Goal: Book appointment/travel/reservation

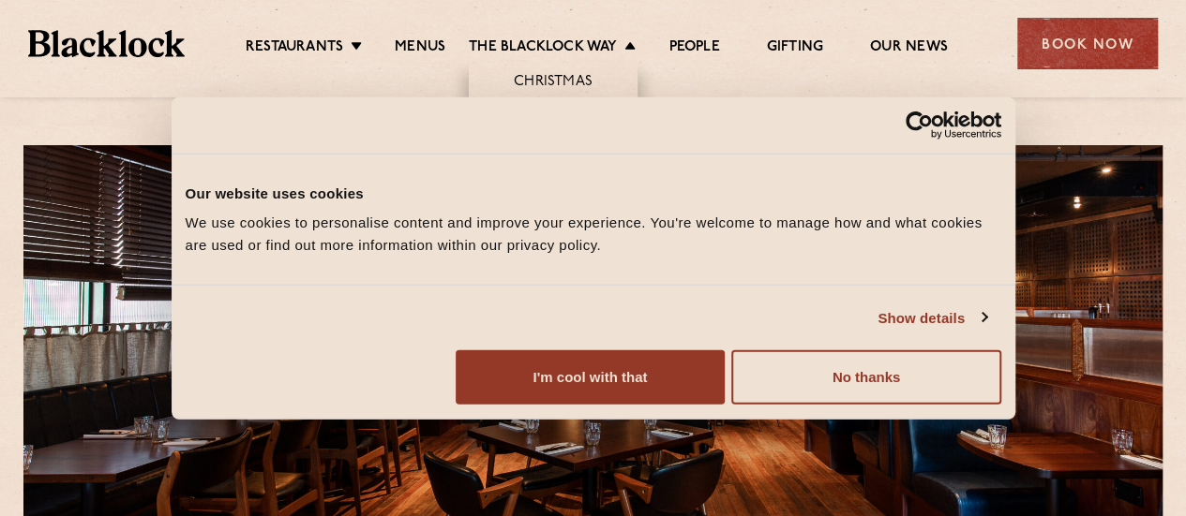
click at [551, 165] on link "[DATE] Roast" at bounding box center [552, 167] width 91 height 21
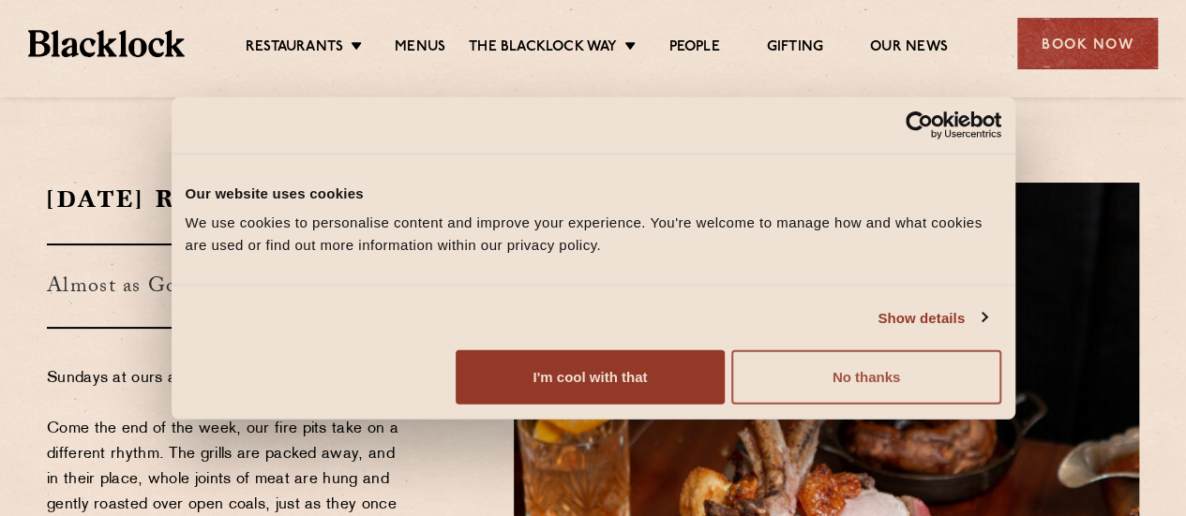
click at [1000, 405] on button "No thanks" at bounding box center [865, 378] width 269 height 54
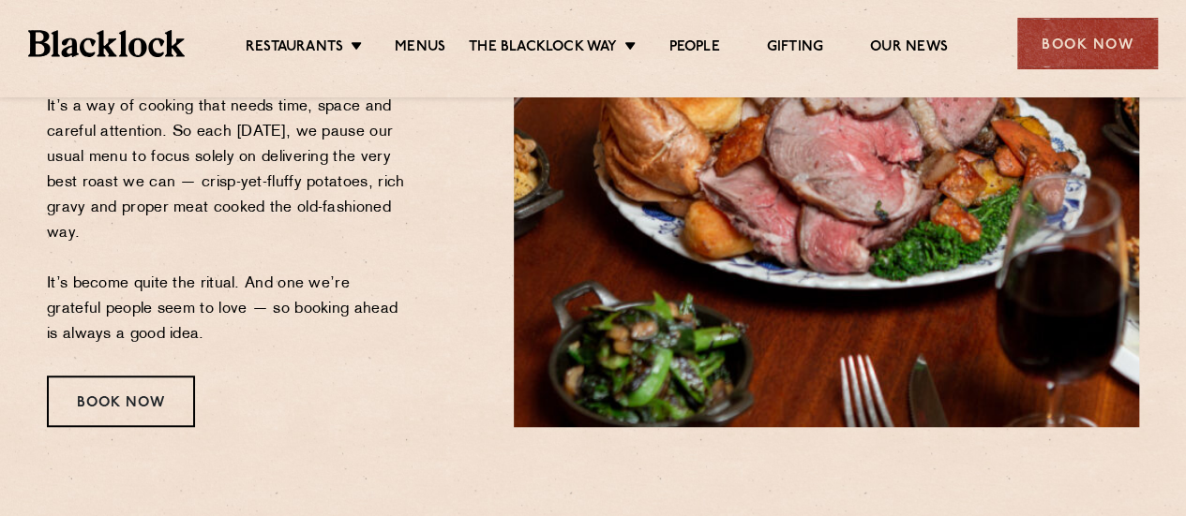
scroll to position [469, 0]
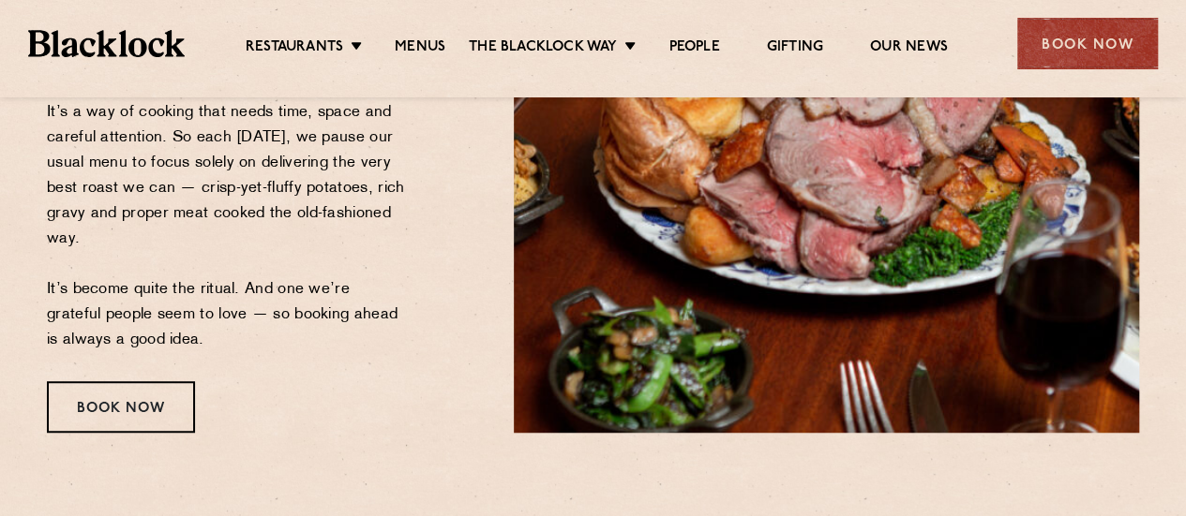
click at [112, 395] on div "Book Now" at bounding box center [121, 407] width 148 height 52
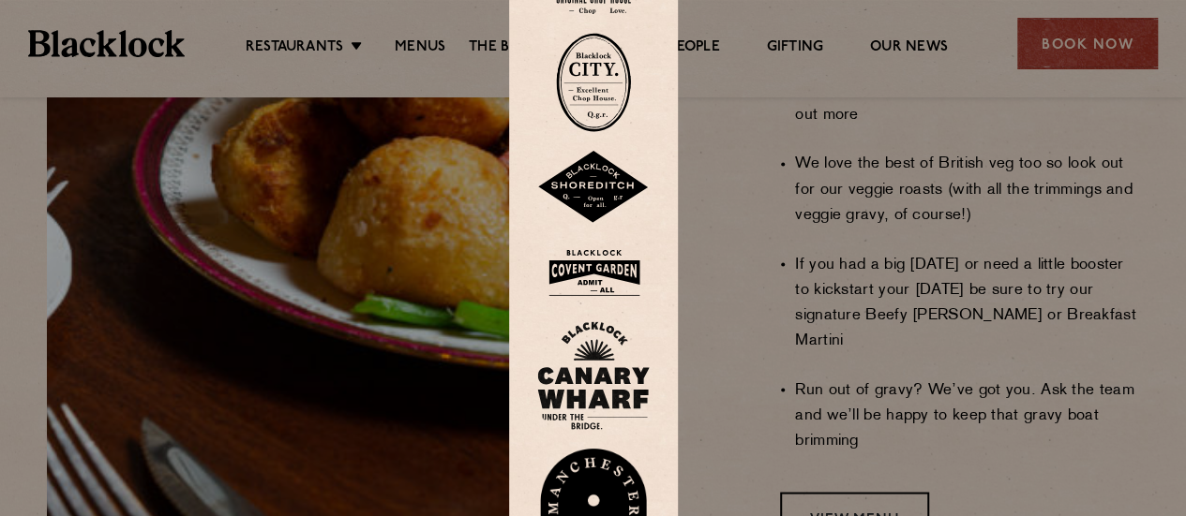
scroll to position [1875, 0]
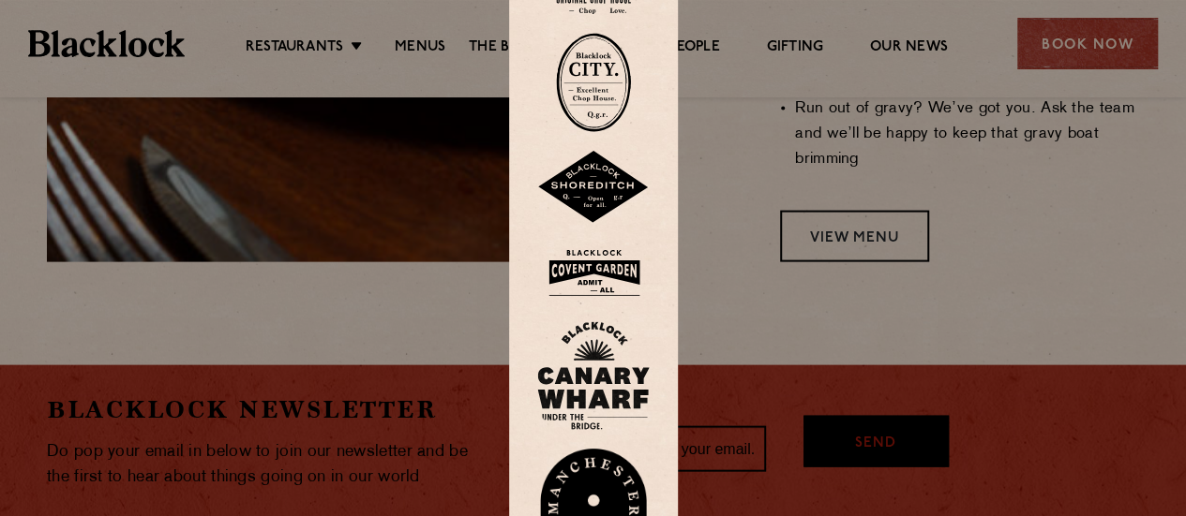
drag, startPoint x: 880, startPoint y: 252, endPoint x: 873, endPoint y: 203, distance: 49.3
click at [879, 252] on div at bounding box center [593, 258] width 1186 height 516
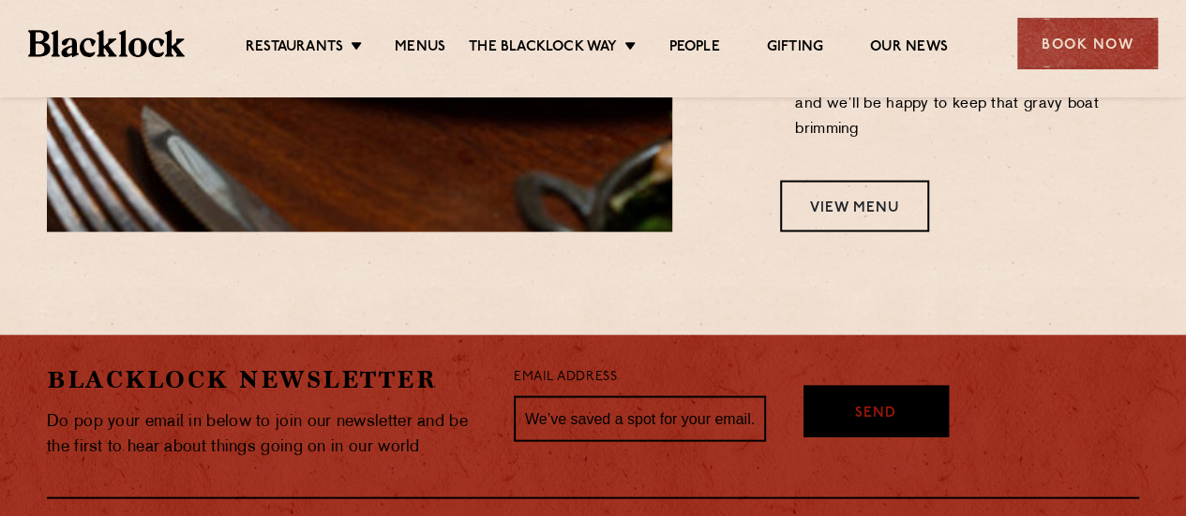
scroll to position [1682, 0]
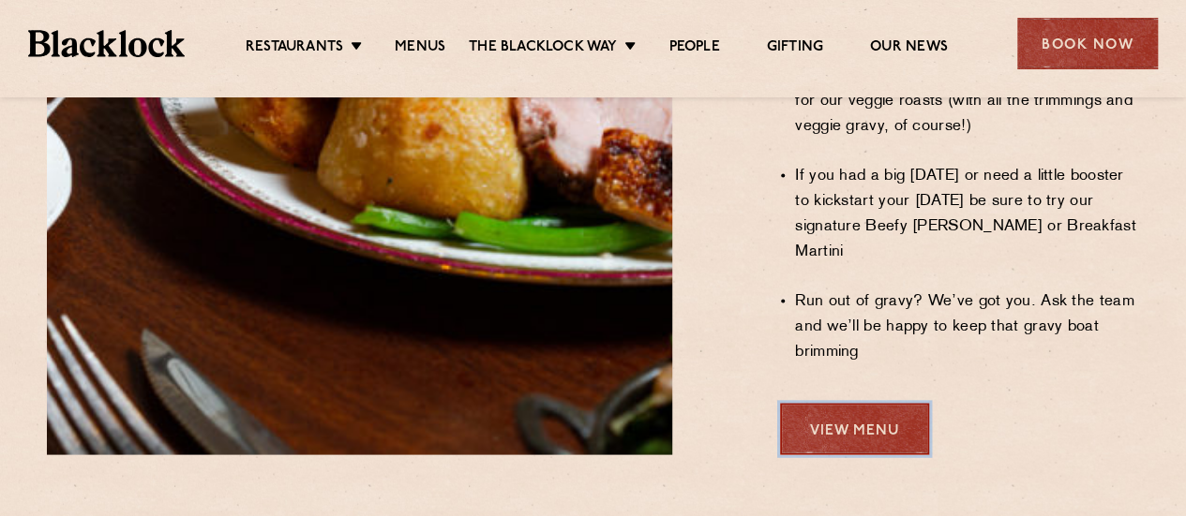
click at [847, 403] on link "View Menu" at bounding box center [854, 429] width 149 height 52
